Goal: Information Seeking & Learning: Understand process/instructions

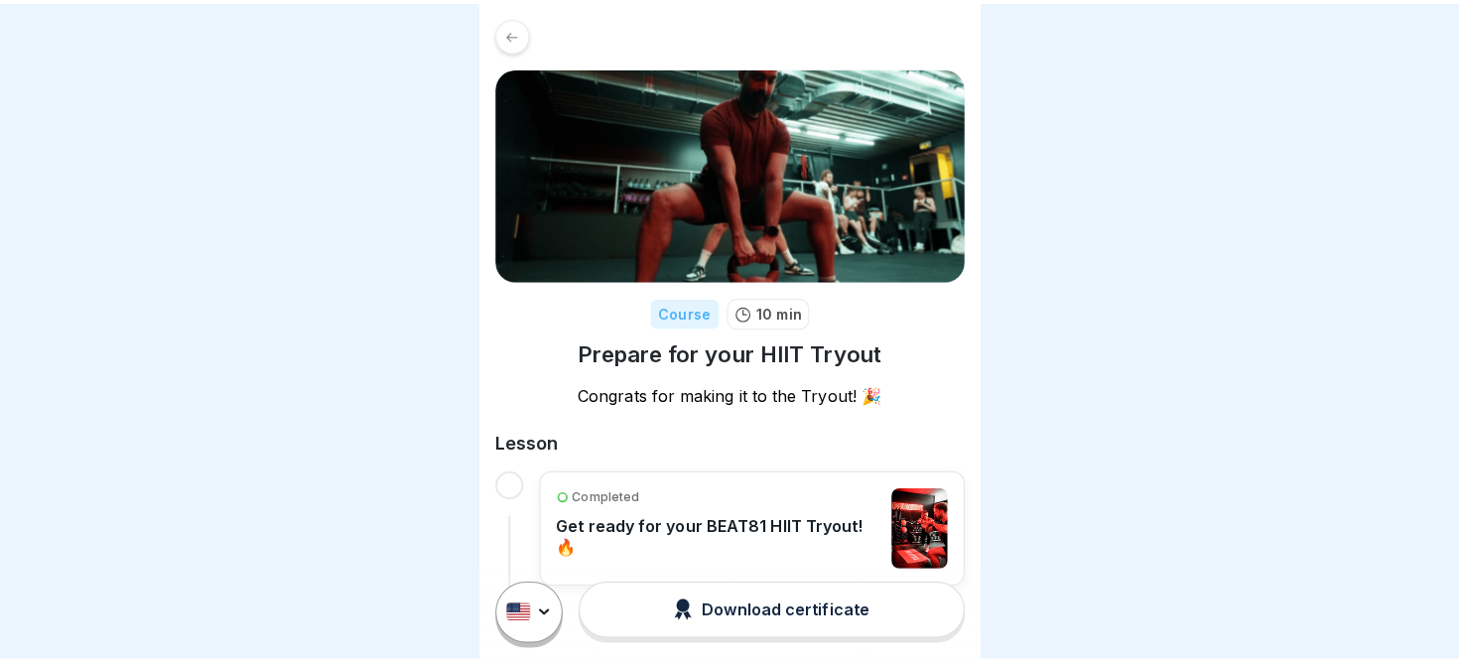
scroll to position [13, 0]
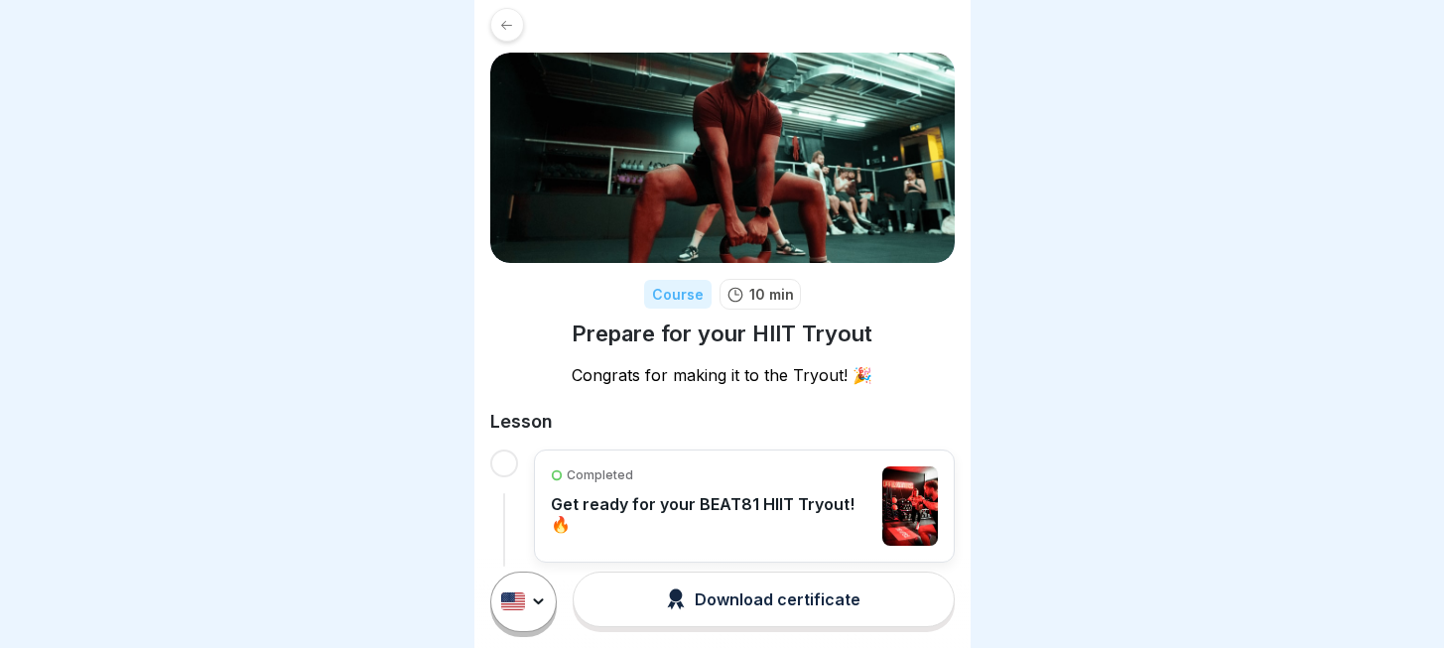
click at [538, 623] on html "Course 10 min Prepare for your HIIT Tryout Congrats for making it to the Tryout…" at bounding box center [722, 324] width 1444 height 648
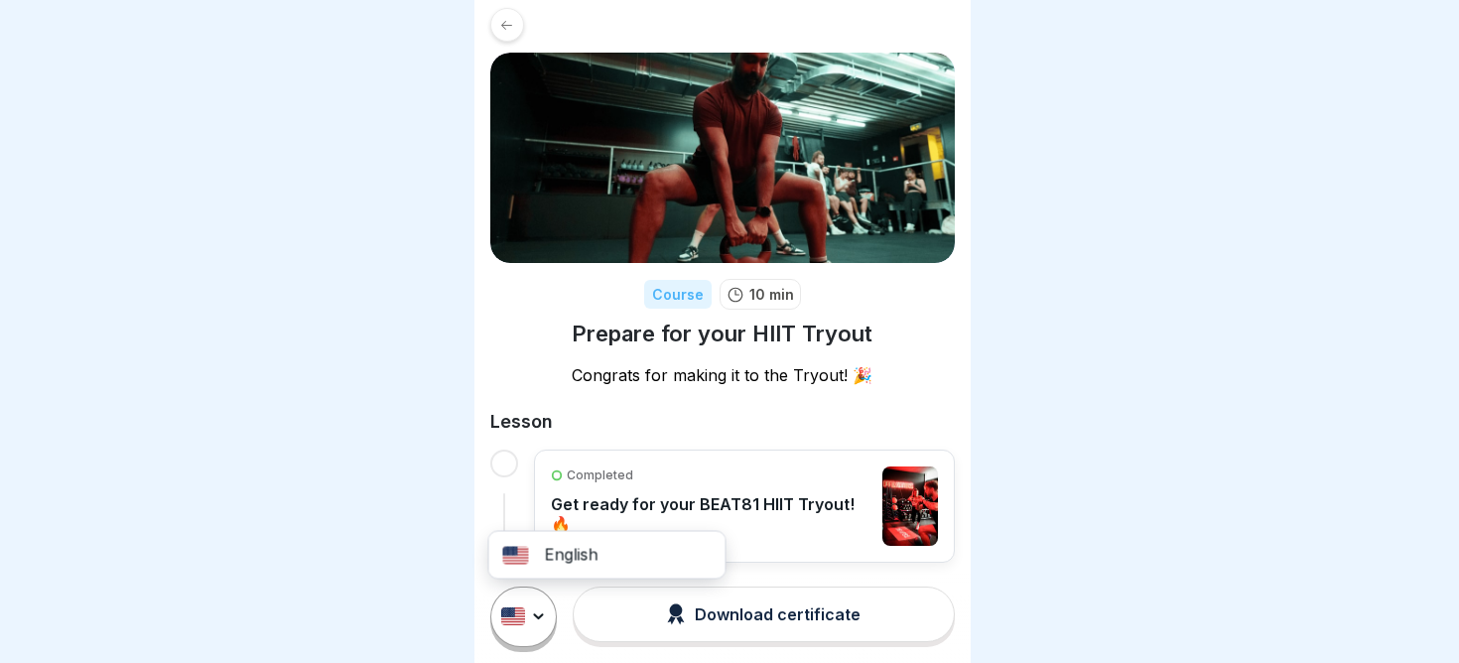
click at [555, 549] on div "English" at bounding box center [607, 555] width 236 height 39
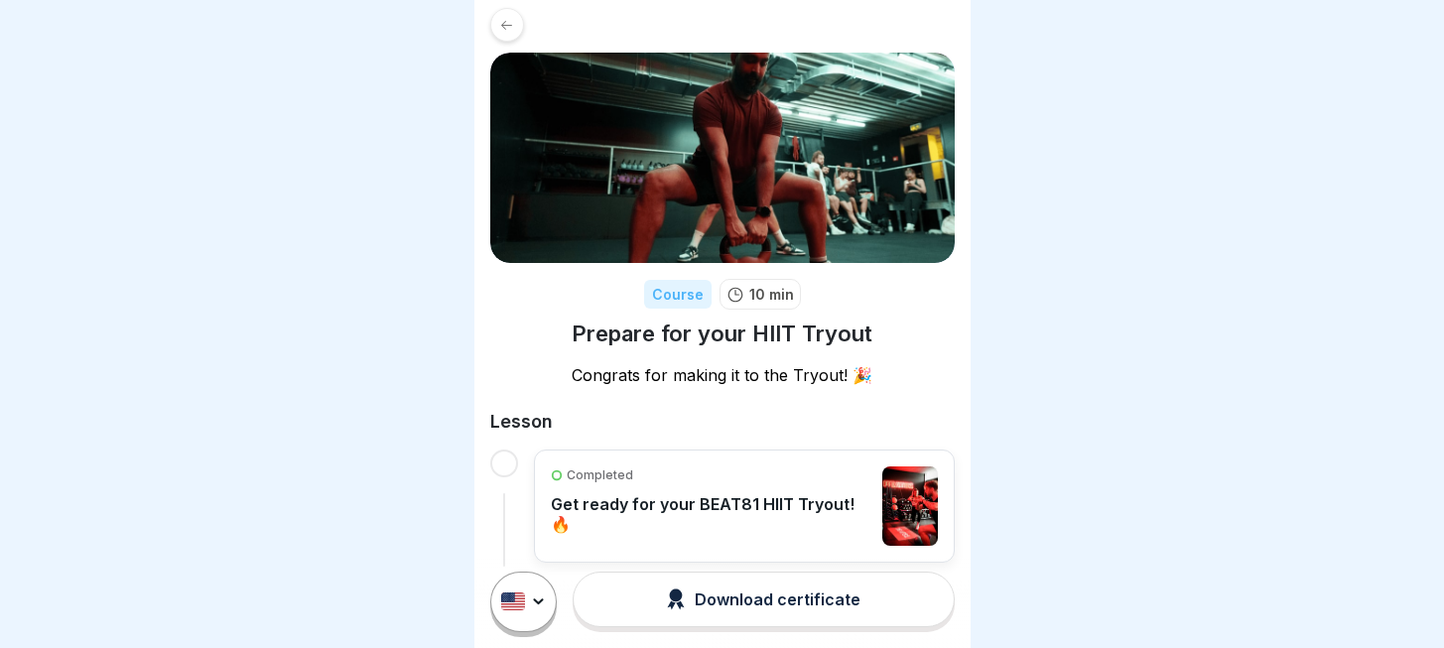
click at [743, 608] on div "Download certificate" at bounding box center [764, 600] width 194 height 22
click at [638, 494] on p "Get ready for your BEAT81 HIIT Tryout! 🔥" at bounding box center [712, 514] width 323 height 40
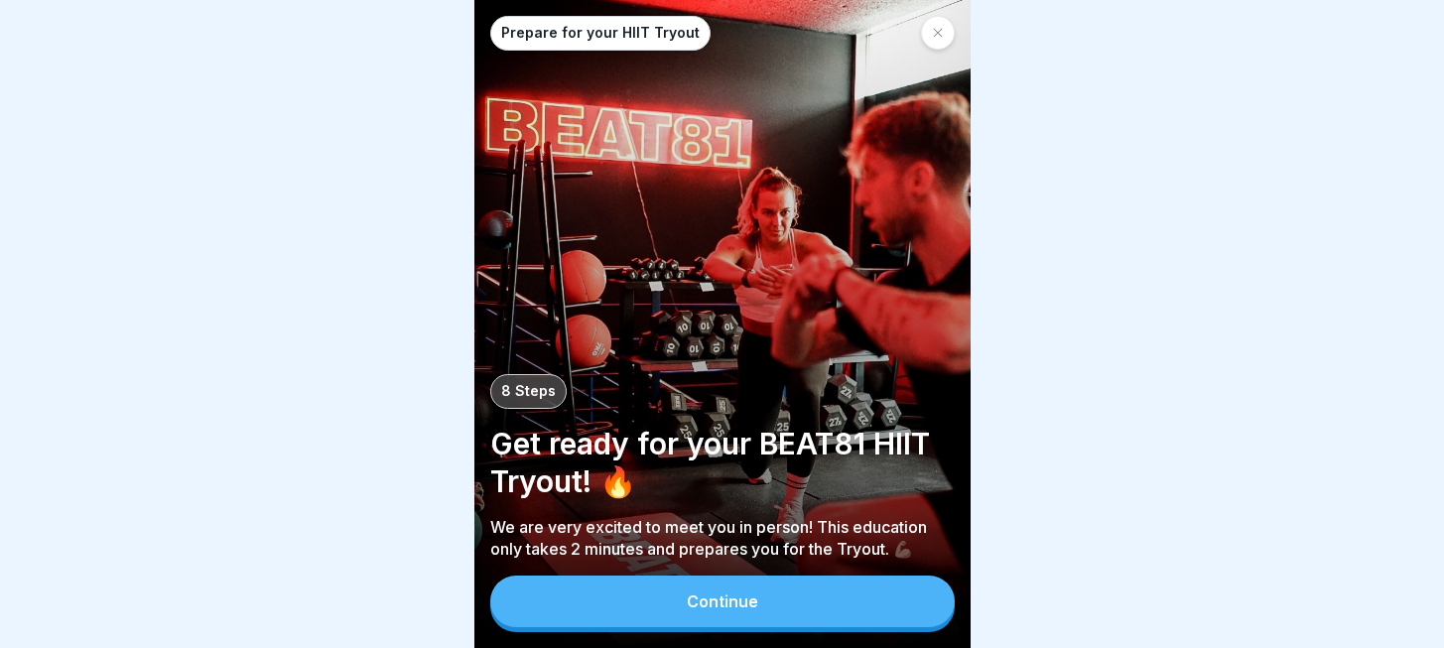
scroll to position [15, 0]
click at [642, 597] on button "Continue" at bounding box center [722, 602] width 465 height 52
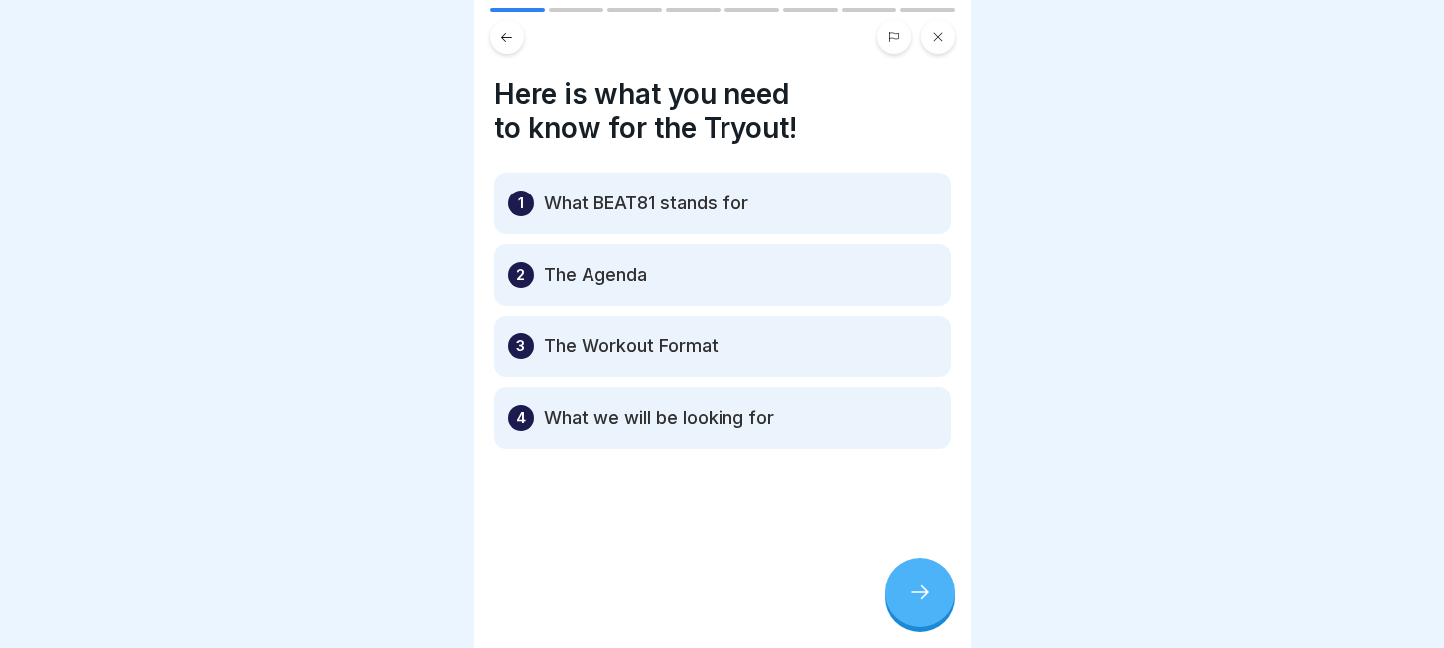
click at [915, 585] on icon at bounding box center [920, 593] width 24 height 24
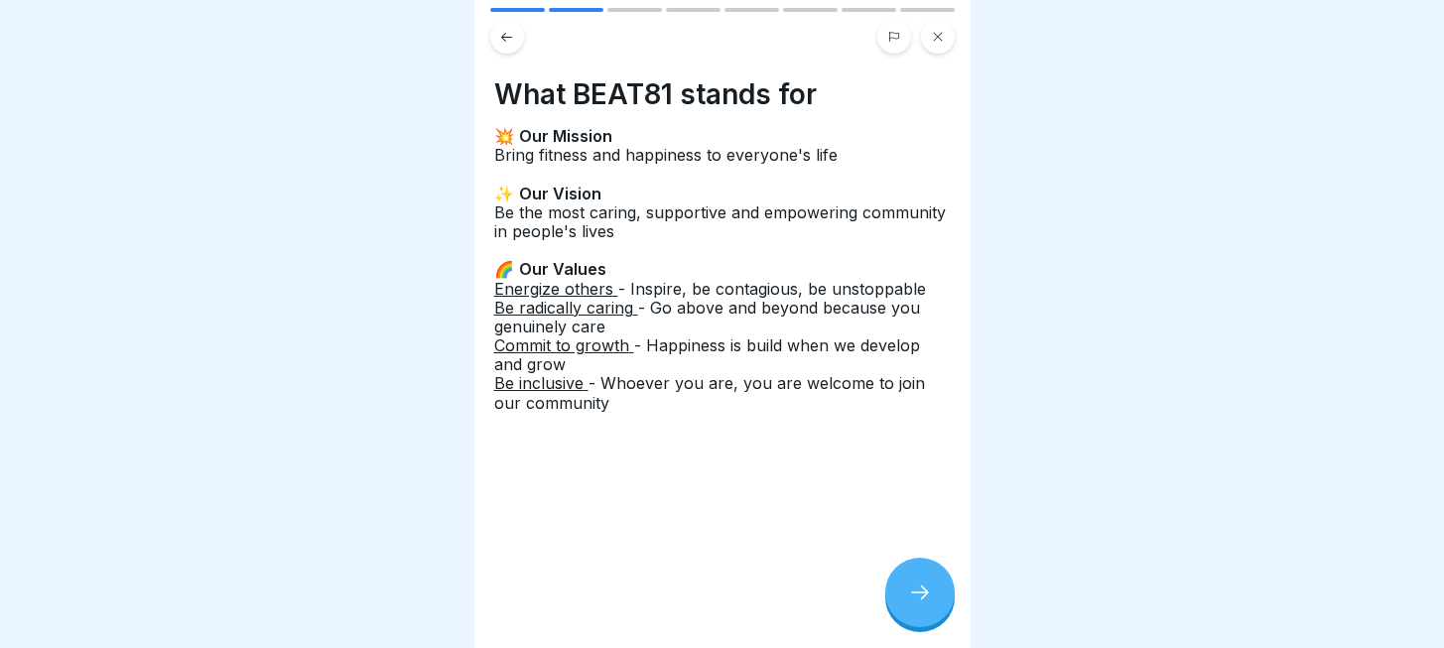
click at [915, 585] on icon at bounding box center [920, 593] width 24 height 24
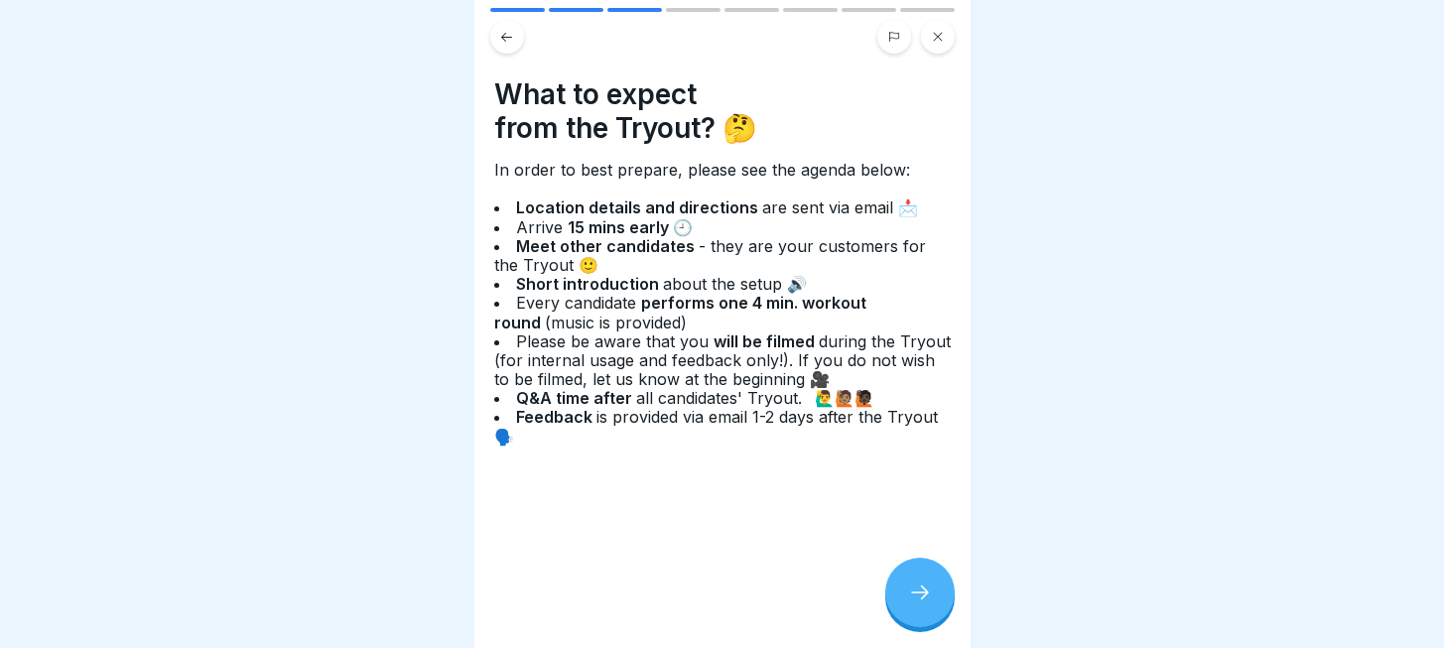
click at [937, 600] on div at bounding box center [919, 592] width 69 height 69
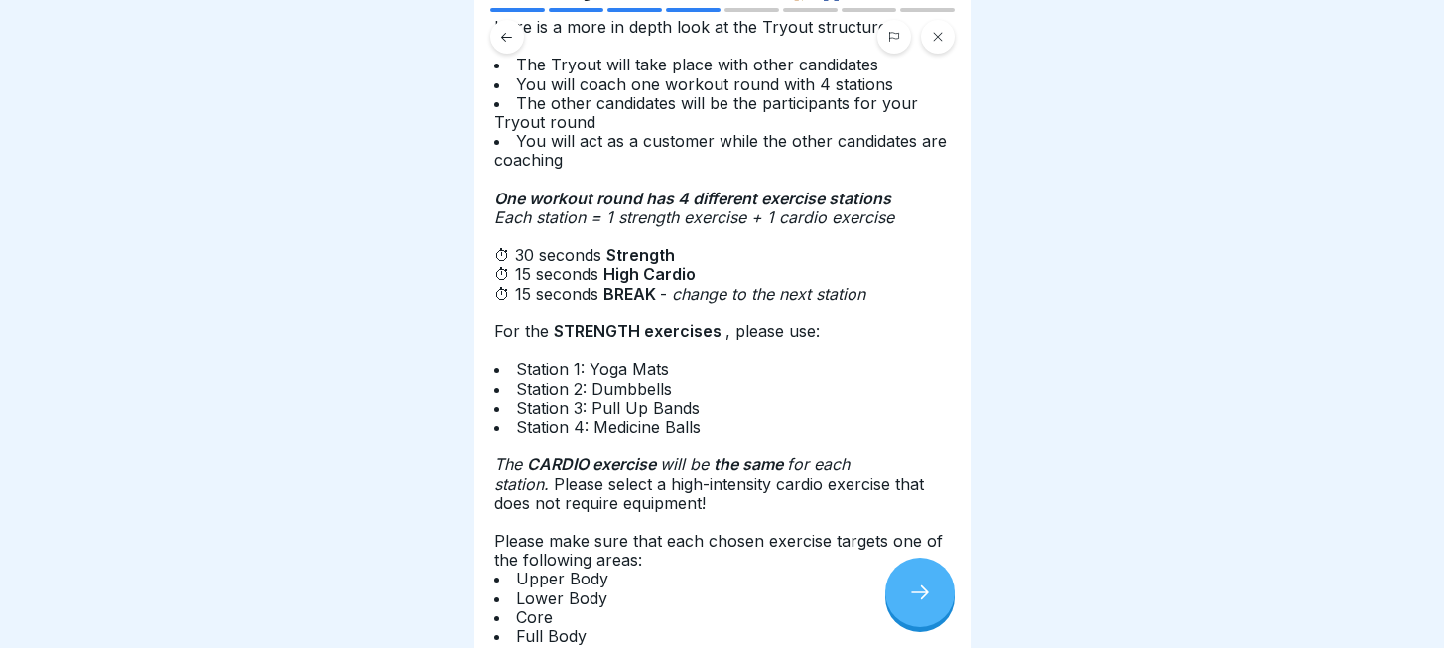
scroll to position [117, 0]
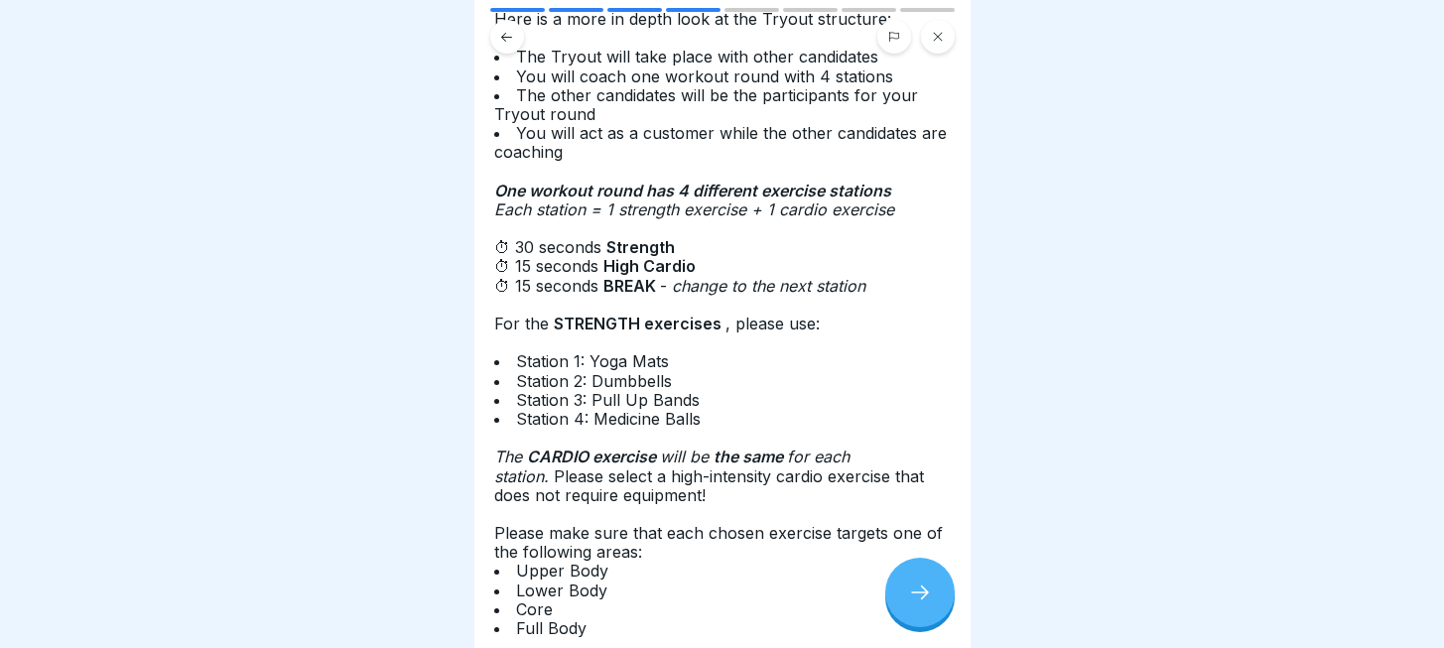
click at [913, 591] on icon at bounding box center [920, 593] width 24 height 24
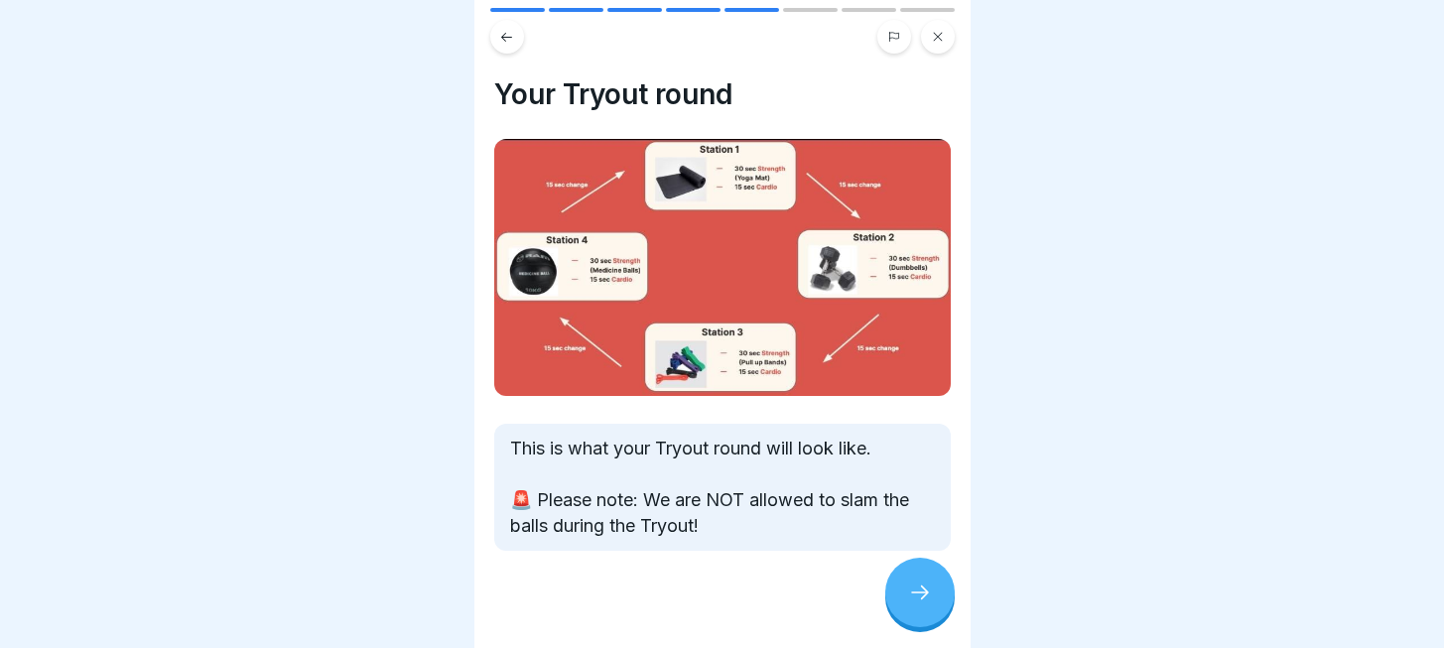
click at [913, 591] on icon at bounding box center [920, 593] width 24 height 24
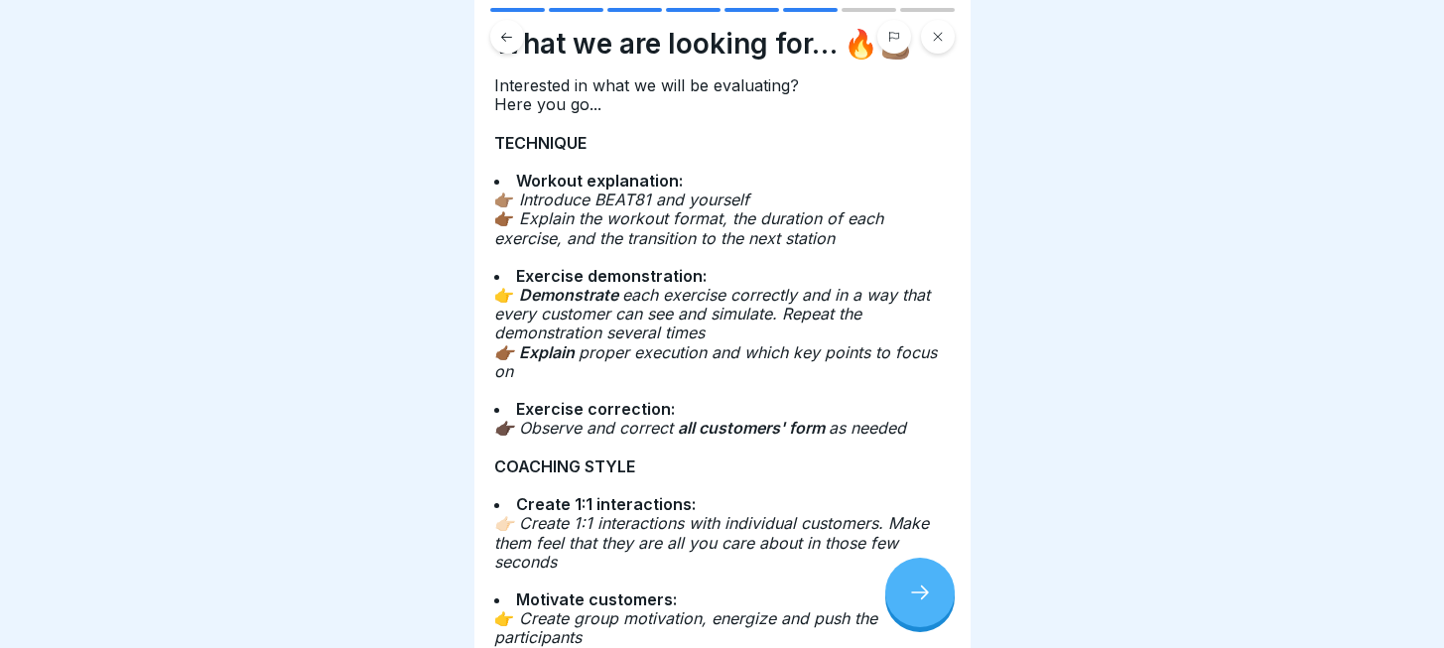
scroll to position [125, 0]
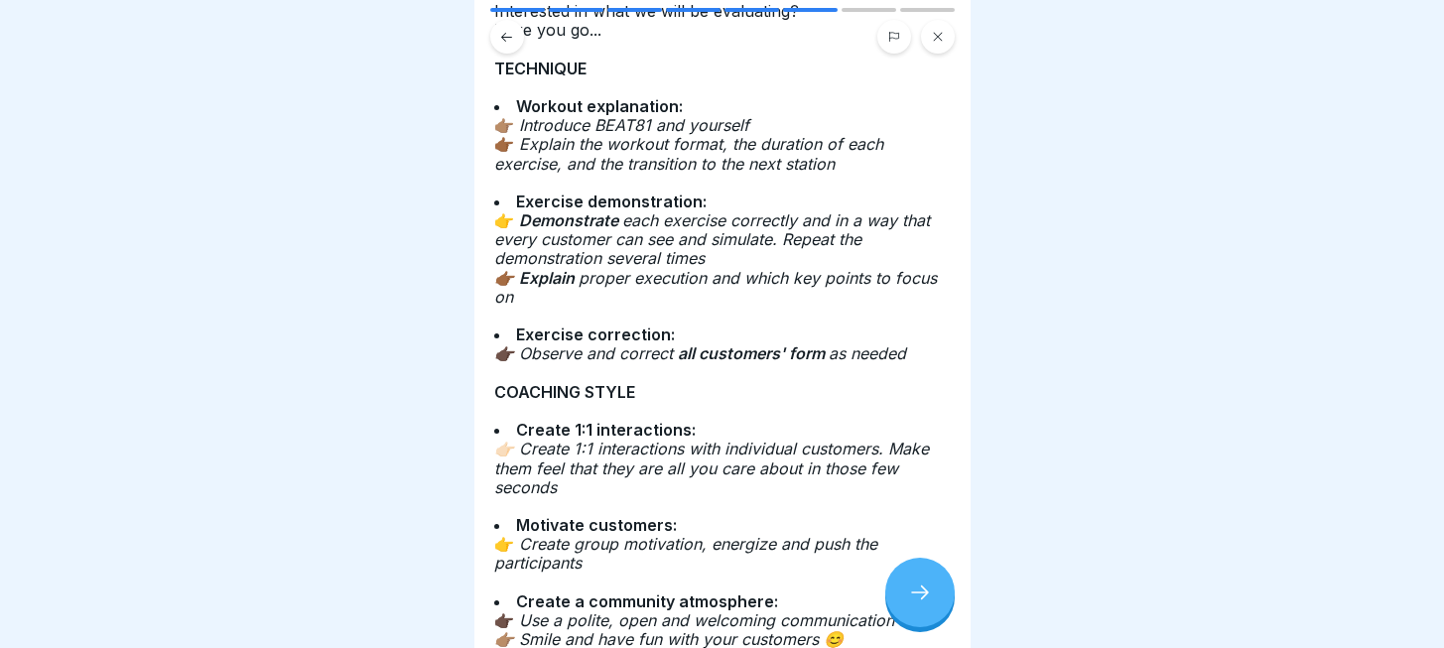
click at [927, 609] on div at bounding box center [919, 592] width 69 height 69
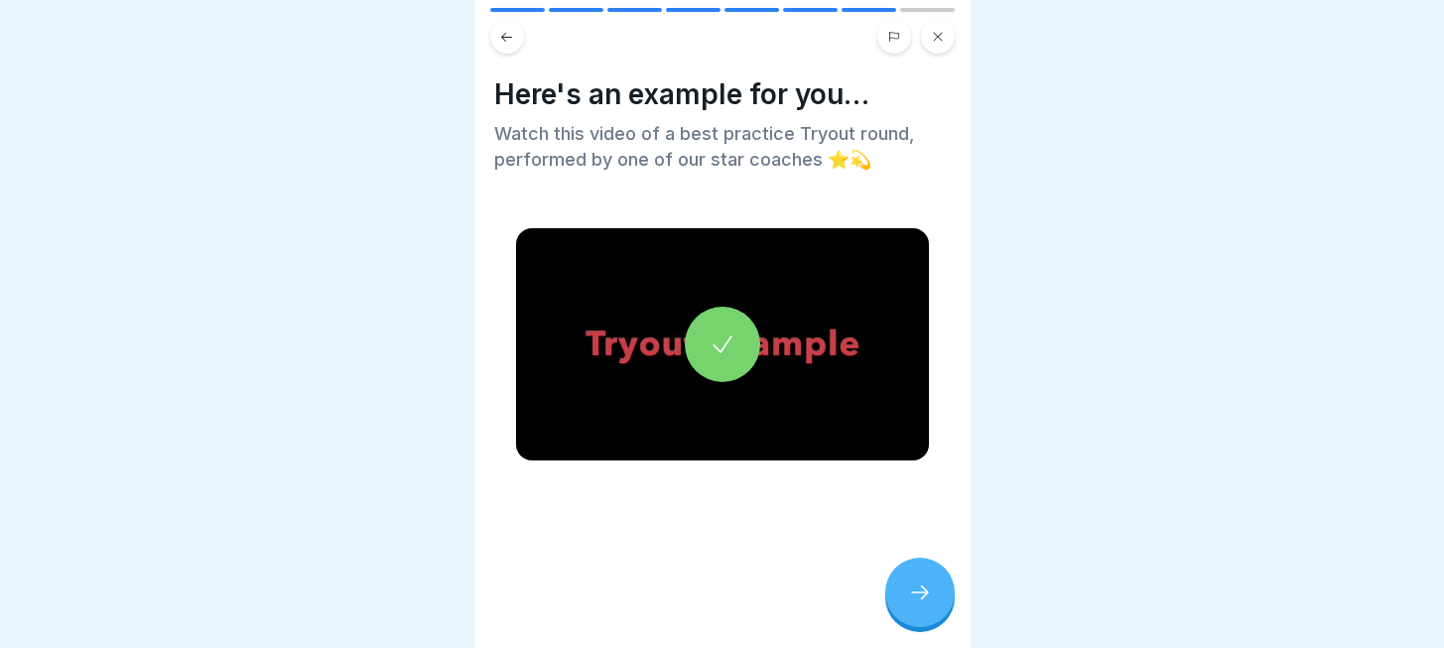
click at [927, 609] on div at bounding box center [919, 592] width 69 height 69
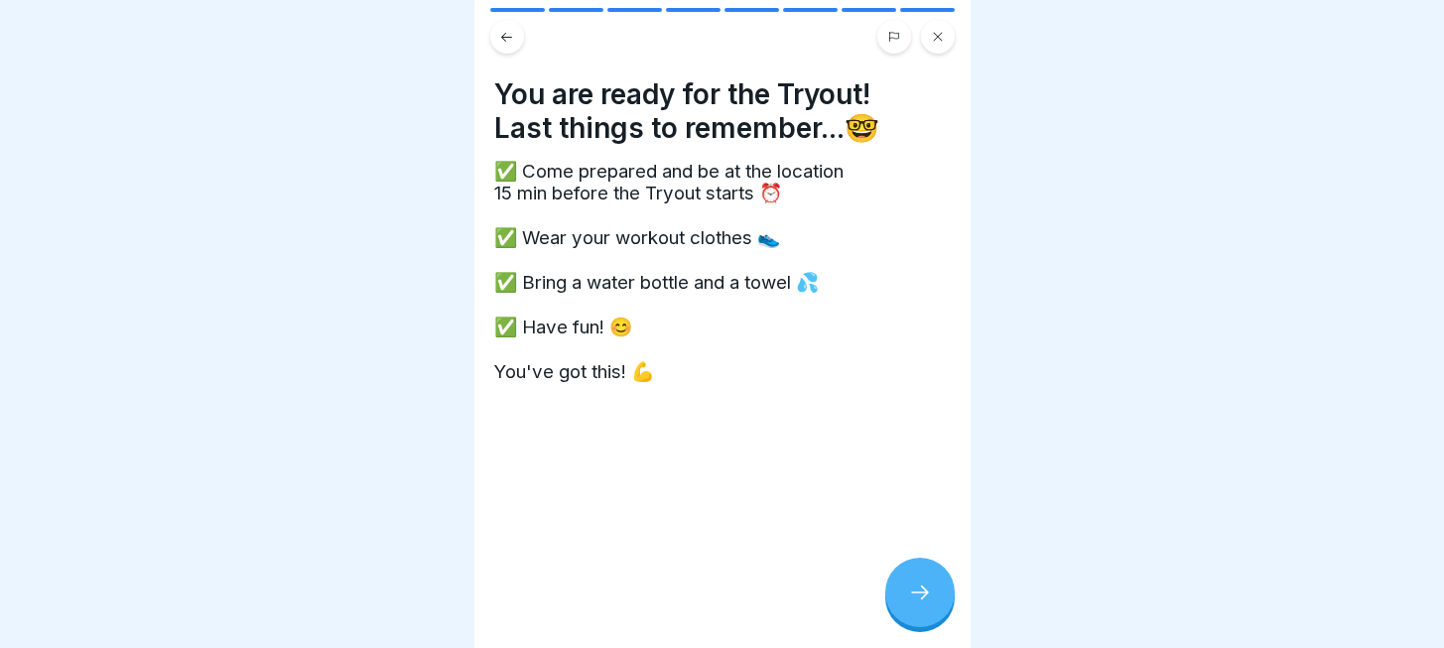
click at [513, 20] on button at bounding box center [507, 37] width 34 height 34
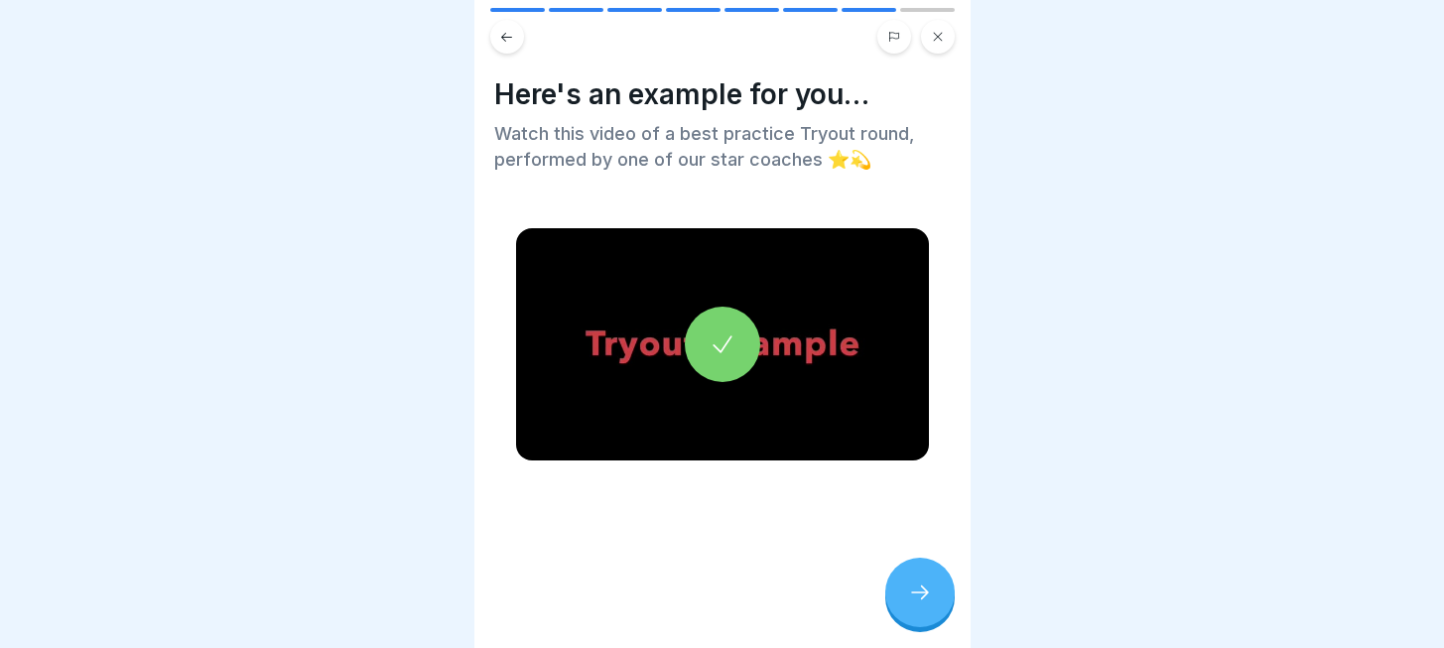
click at [709, 334] on icon at bounding box center [723, 345] width 28 height 28
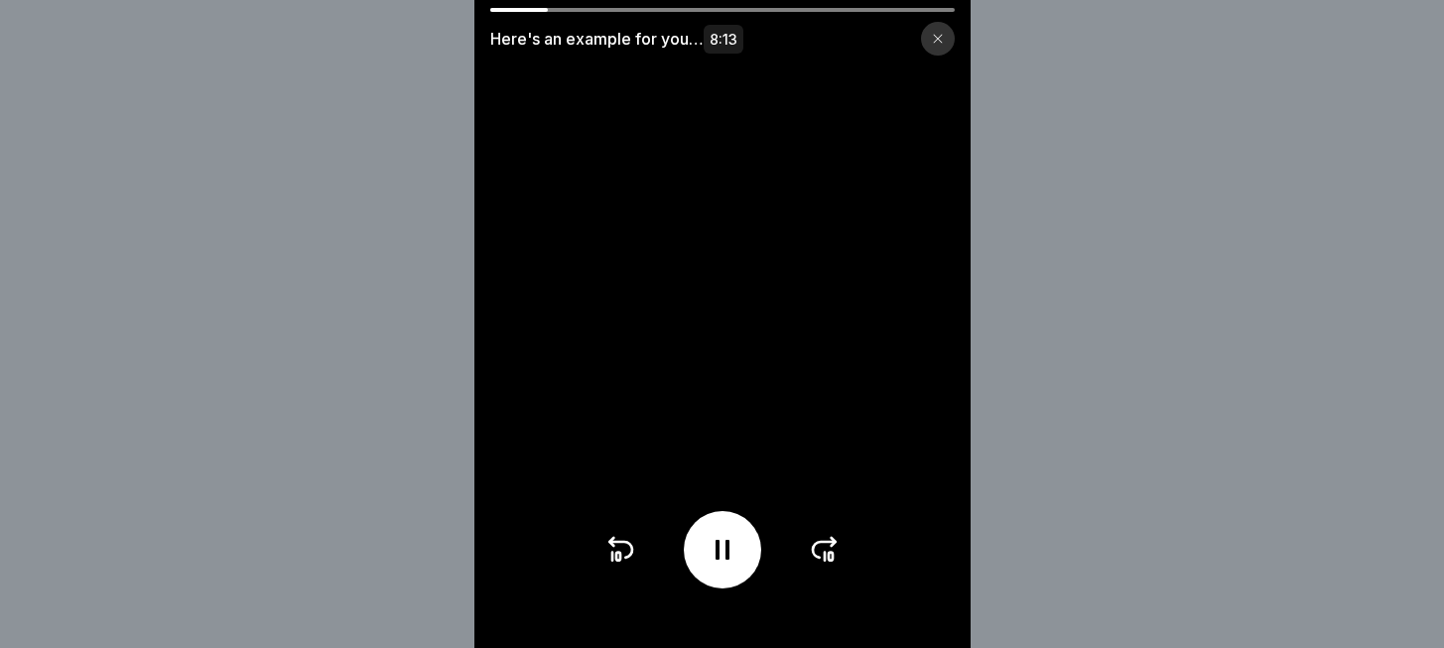
click at [636, 566] on icon at bounding box center [621, 550] width 32 height 32
click at [624, 565] on icon at bounding box center [621, 550] width 32 height 32
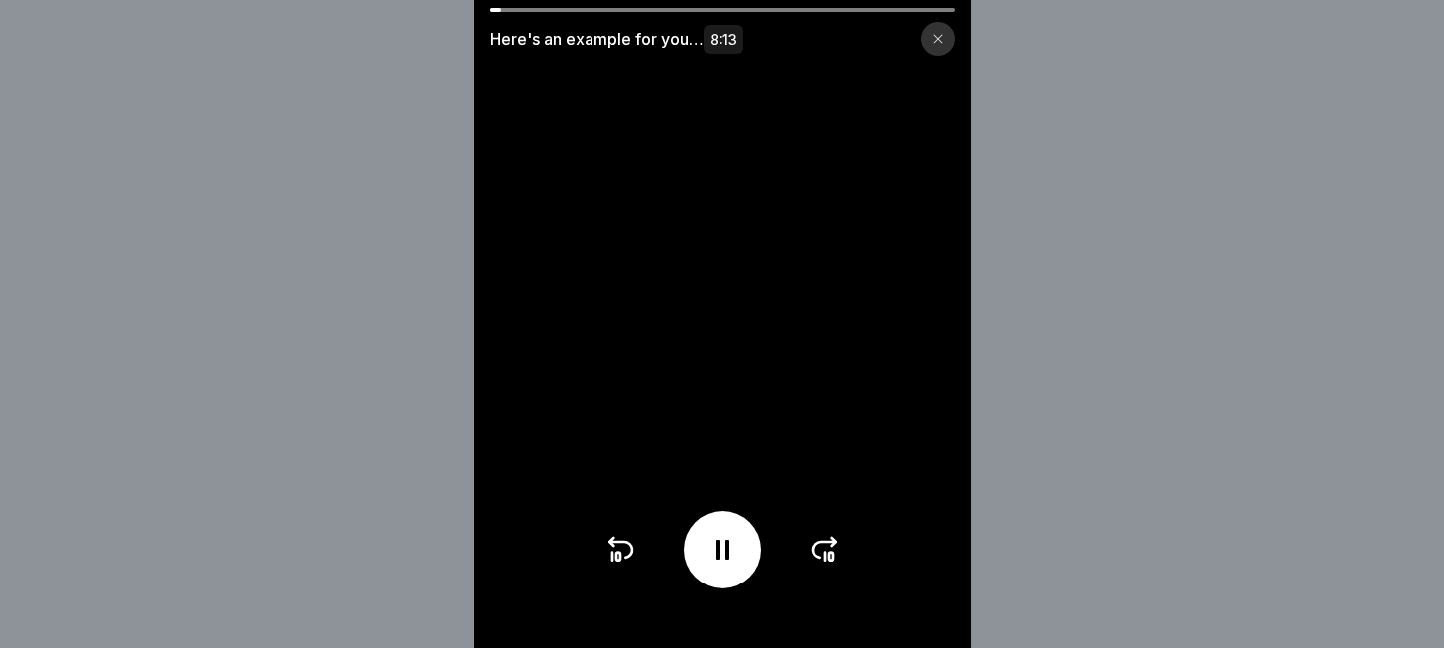
click at [624, 565] on icon at bounding box center [621, 550] width 32 height 32
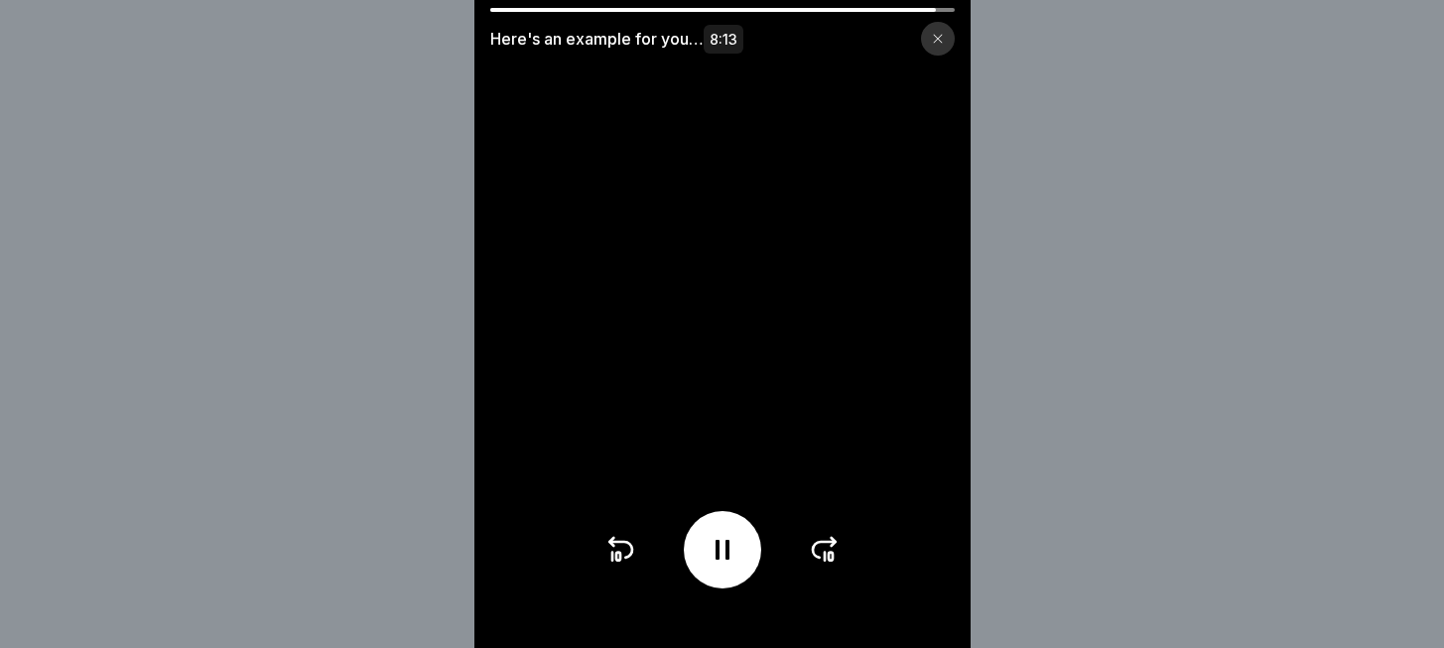
click at [621, 562] on icon at bounding box center [621, 550] width 32 height 32
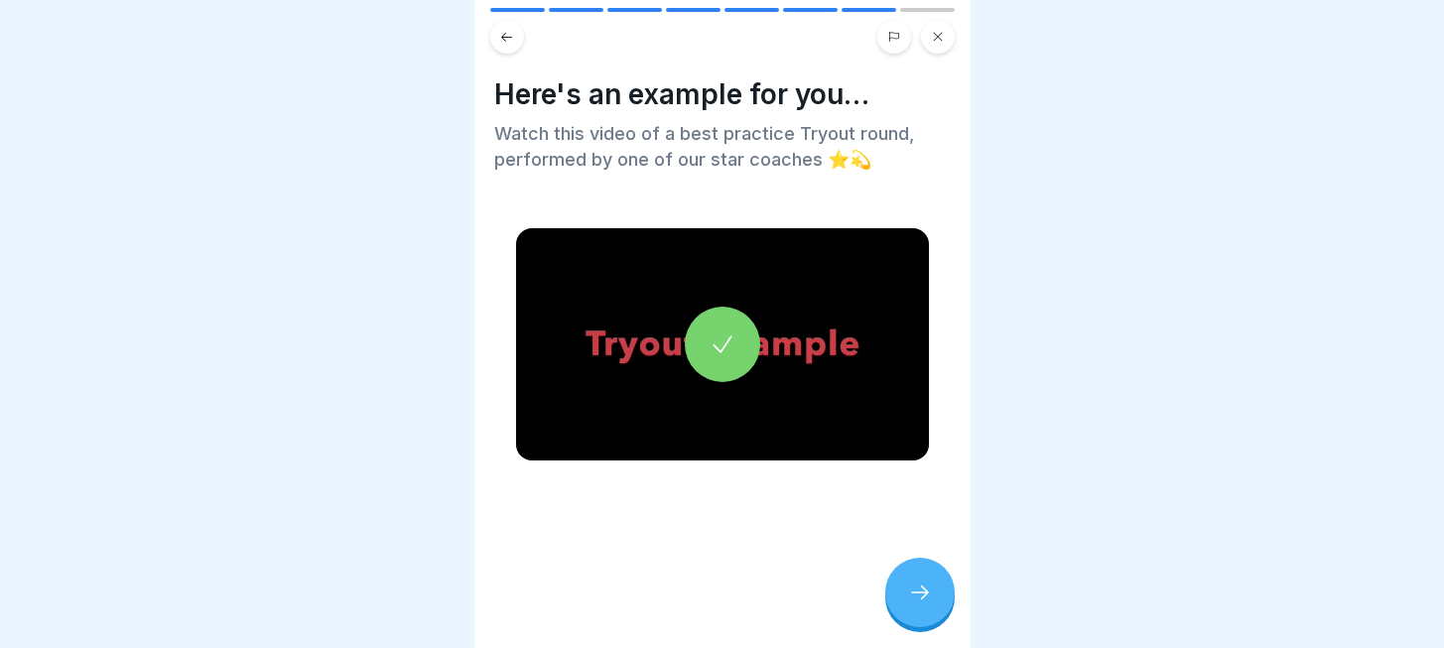
click at [673, 296] on div at bounding box center [722, 344] width 413 height 232
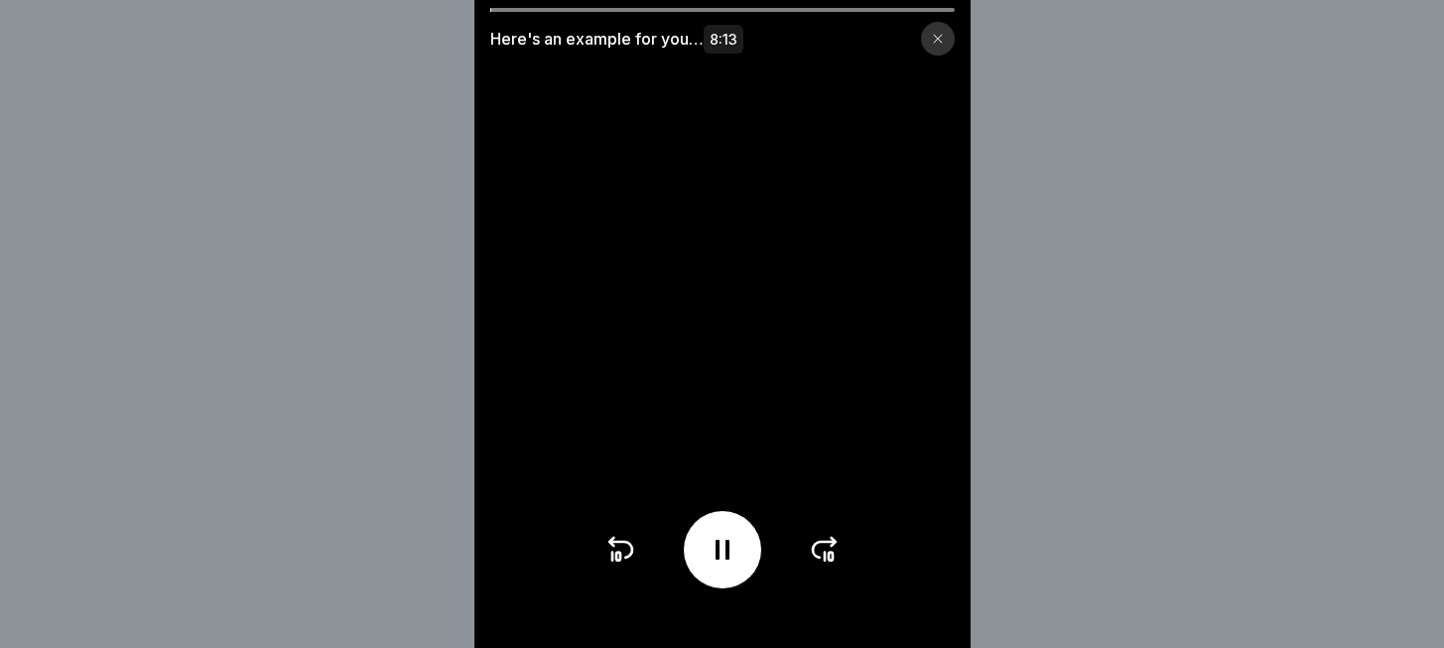
click at [607, 12] on div "Here's an example for you… 8:13" at bounding box center [722, 32] width 496 height 48
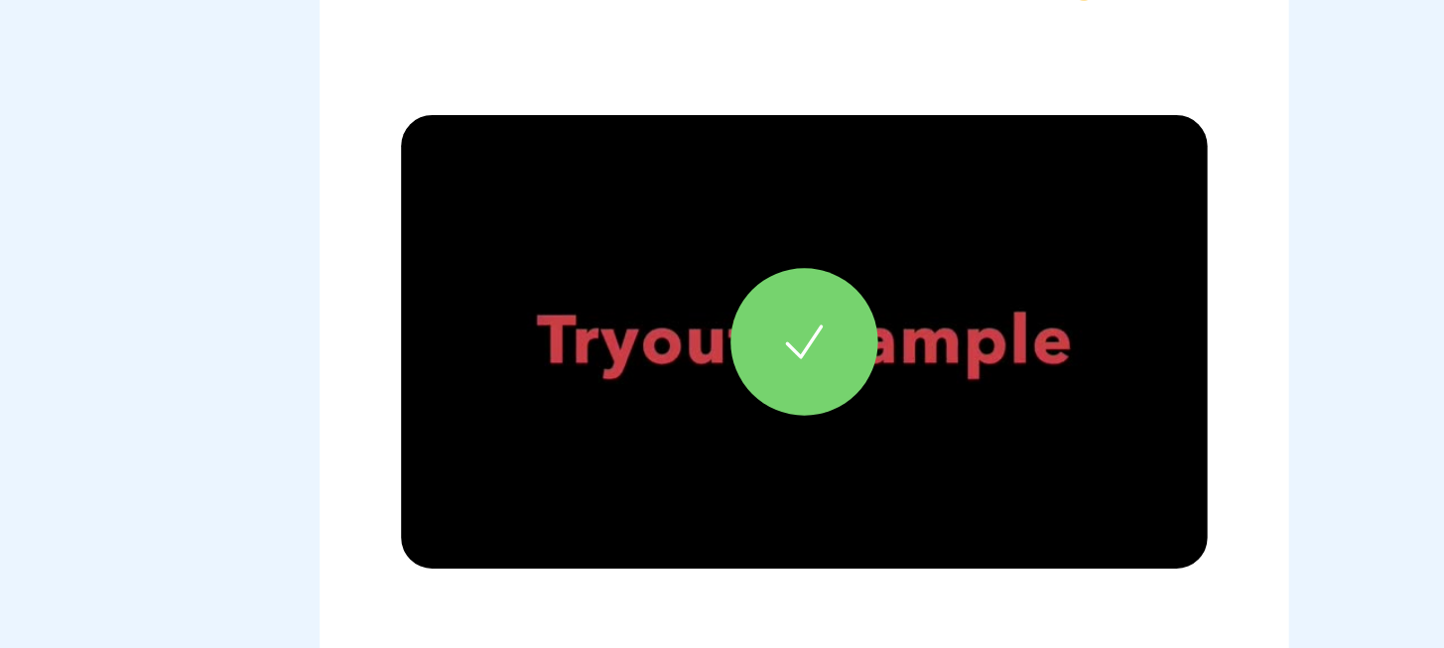
scroll to position [124, 0]
